Goal: Information Seeking & Learning: Learn about a topic

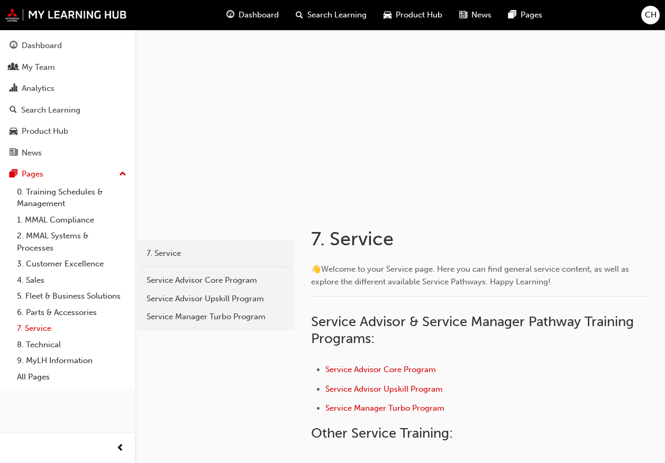
click at [36, 328] on link "7. Service" at bounding box center [72, 328] width 118 height 16
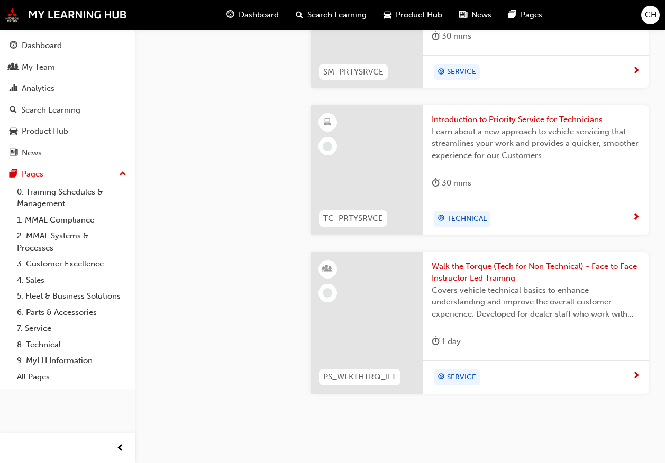
scroll to position [571, 0]
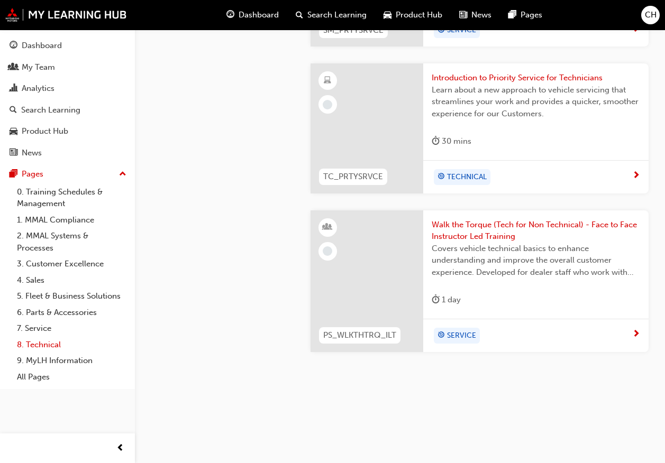
click at [45, 341] on link "8. Technical" at bounding box center [72, 345] width 118 height 16
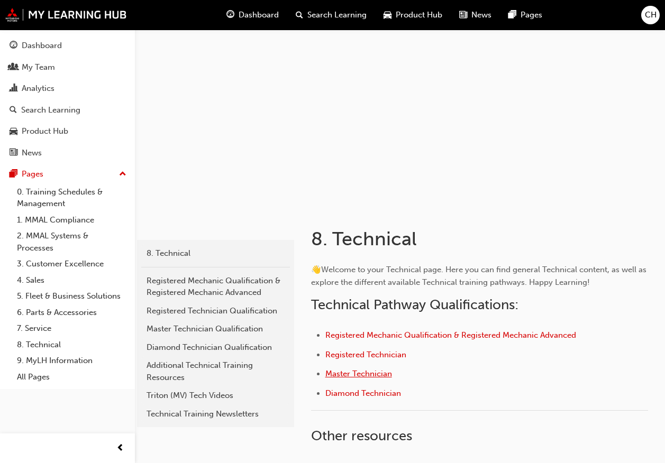
click at [364, 375] on span "Master Technician" at bounding box center [358, 374] width 67 height 10
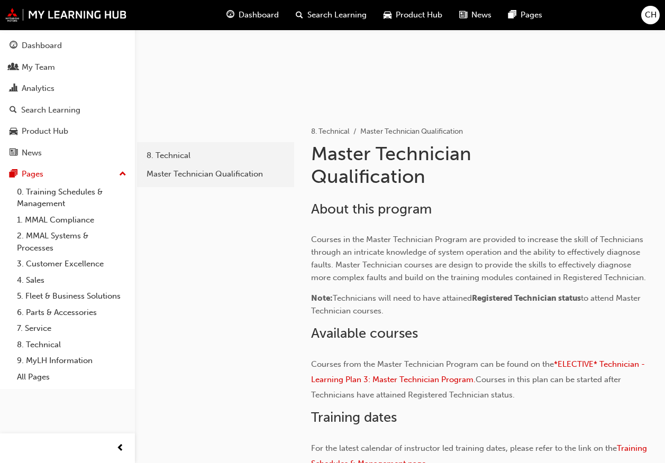
scroll to position [209, 0]
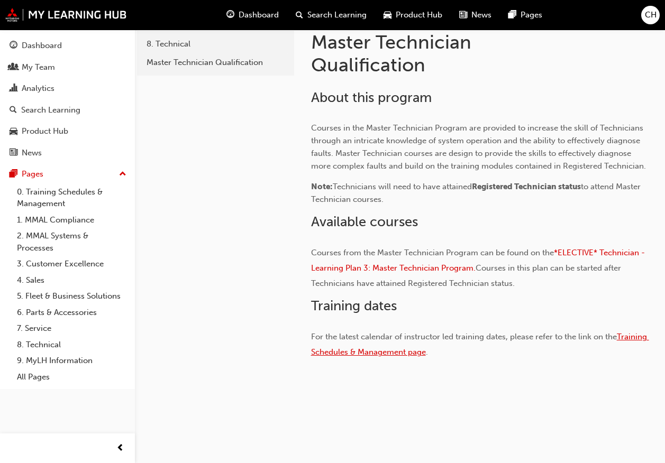
click at [369, 352] on span "Training Schedules & Management page" at bounding box center [480, 344] width 338 height 25
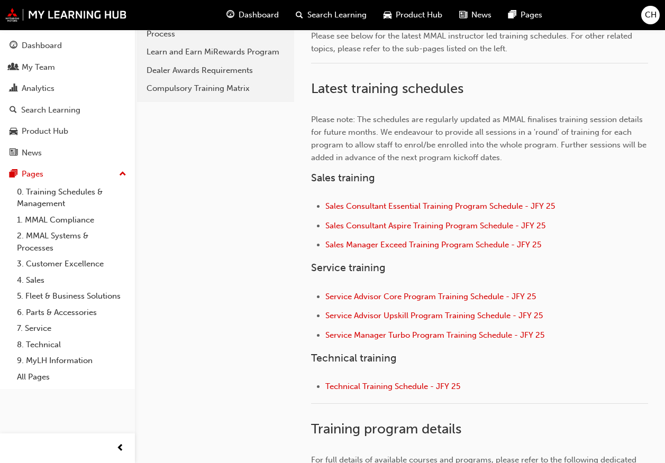
scroll to position [107, 0]
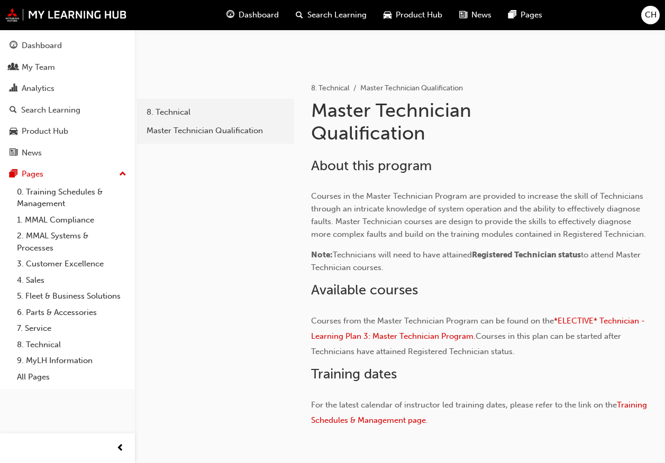
scroll to position [209, 0]
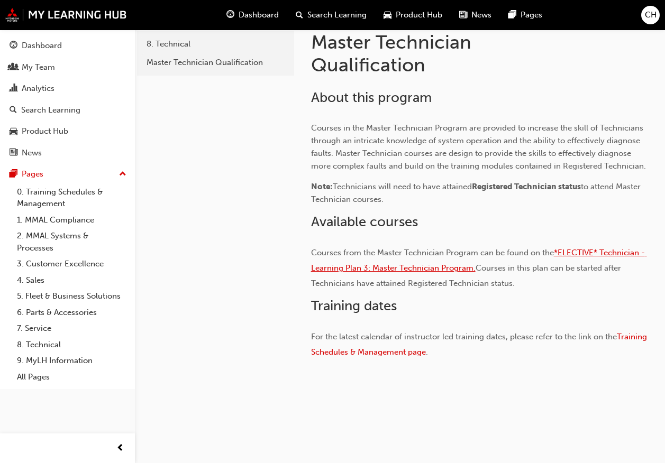
click at [451, 272] on span "*ELECTIVE* Technician - Learning Plan 3: Master Technician Program." at bounding box center [479, 260] width 336 height 25
